Goal: Task Accomplishment & Management: Manage account settings

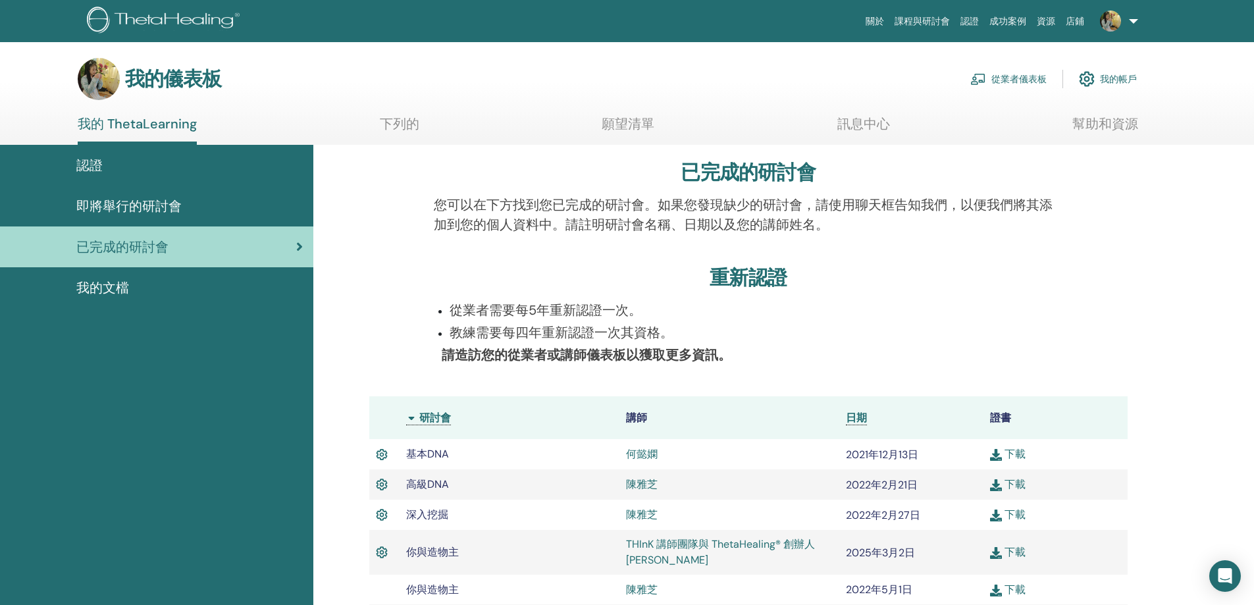
click at [254, 210] on div "即將舉行的研討會" at bounding box center [157, 206] width 292 height 20
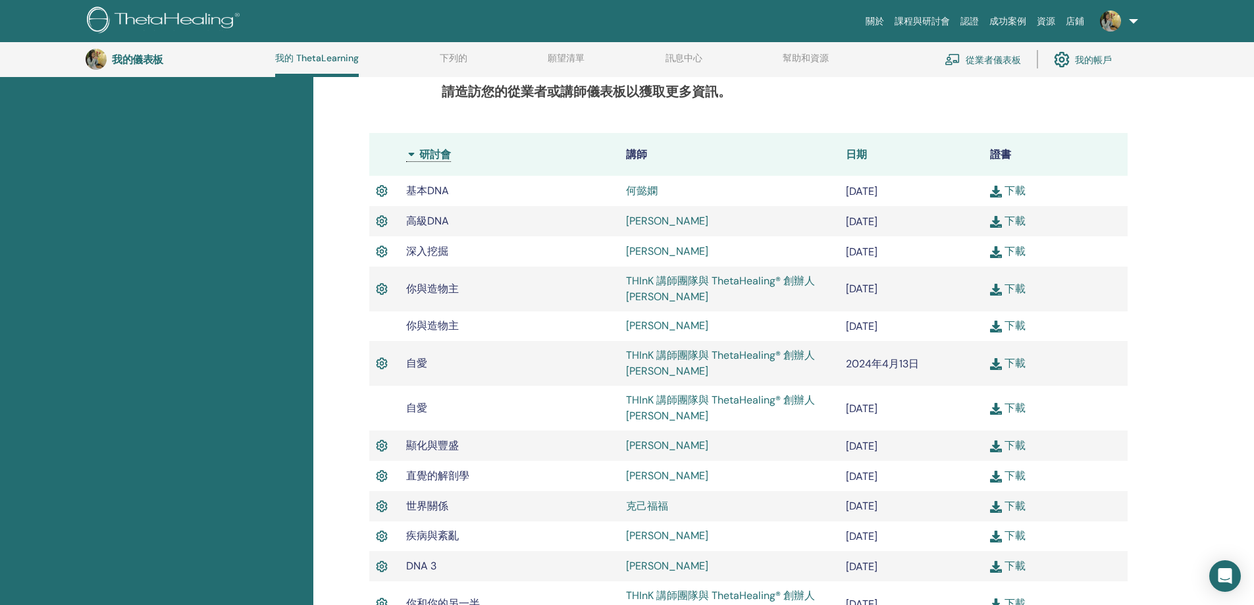
click at [856, 147] on font "日期" at bounding box center [856, 154] width 21 height 14
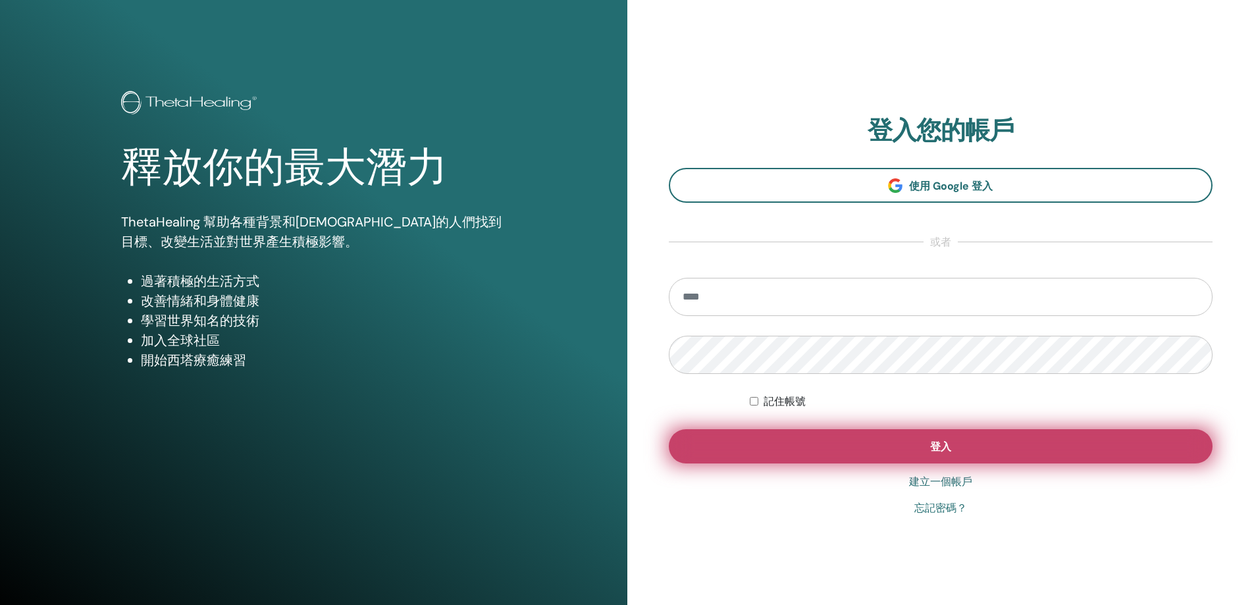
type input "**********"
click at [941, 438] on button "登入" at bounding box center [941, 446] width 544 height 34
